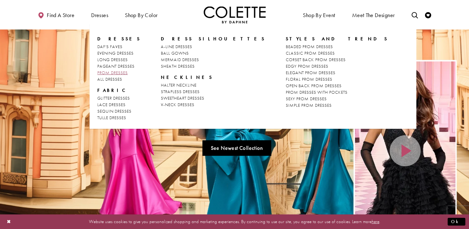
click at [110, 71] on span "PROM DRESSES" at bounding box center [112, 73] width 30 height 6
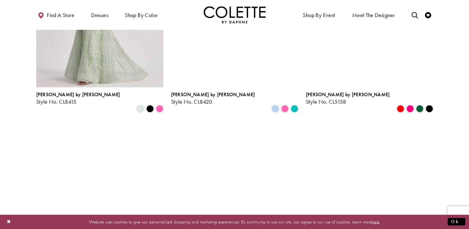
scroll to position [984, 0]
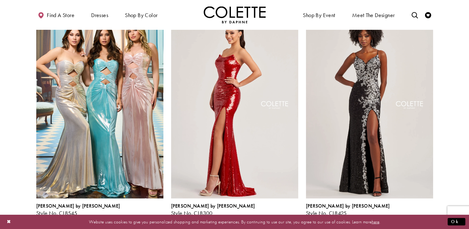
click at [280, 148] on img "Visit Colette by Daphne Style No. CL8300 Page" at bounding box center [234, 105] width 127 height 185
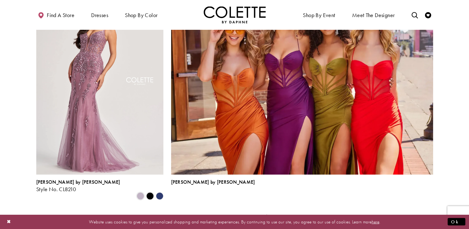
scroll to position [1363, 0]
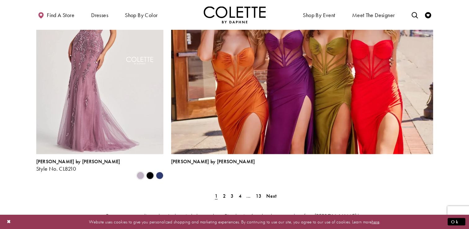
click at [158, 171] on polygon "Product List" at bounding box center [160, 176] width 10 height 10
click at [225, 193] on span "2" at bounding box center [224, 196] width 3 height 7
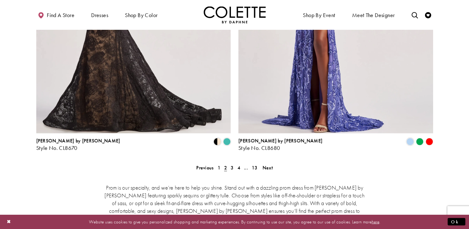
scroll to position [1259, 0]
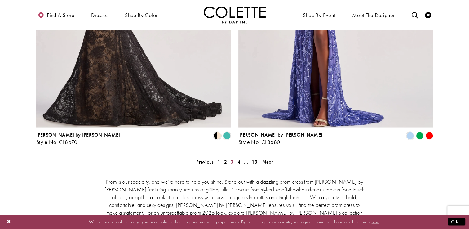
click at [232, 159] on span "3" at bounding box center [232, 162] width 3 height 7
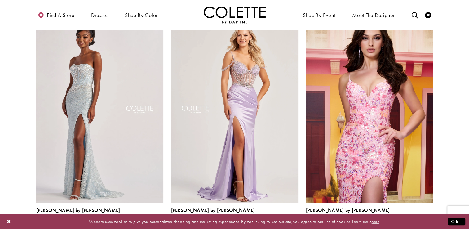
scroll to position [400, 0]
click at [293, 220] on span "Product List" at bounding box center [294, 223] width 7 height 7
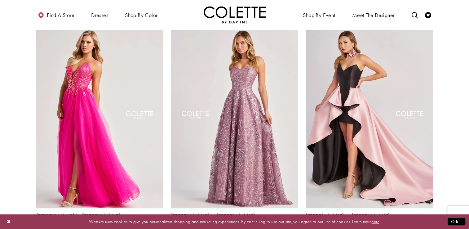
scroll to position [623, 0]
click at [161, 226] on span "Product List" at bounding box center [159, 229] width 7 height 7
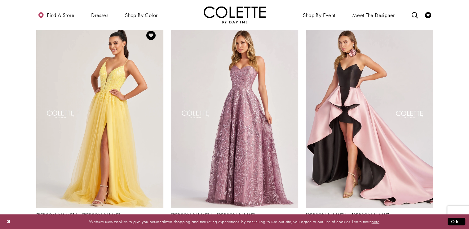
click at [151, 226] on span "Product List" at bounding box center [149, 229] width 7 height 7
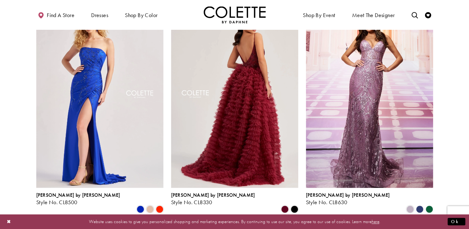
scroll to position [879, 0]
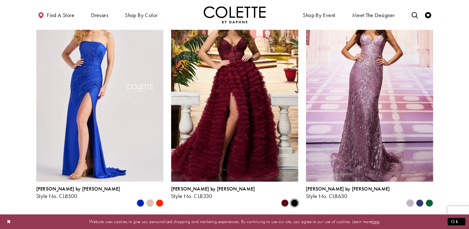
click at [293, 199] on span "Product List" at bounding box center [294, 202] width 7 height 7
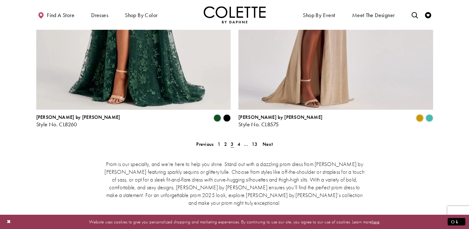
scroll to position [1277, 0]
